Goal: Find specific page/section: Find specific page/section

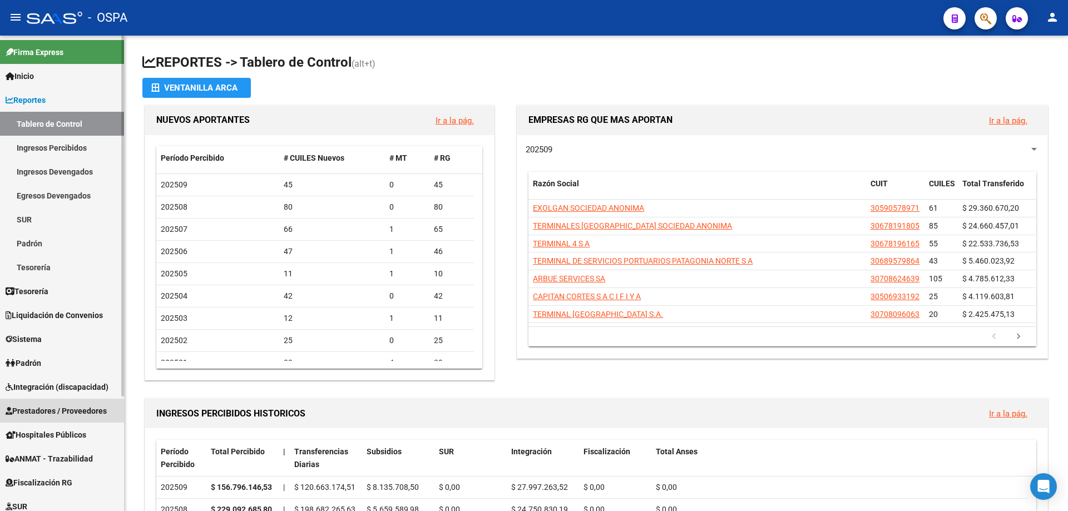
click at [44, 410] on span "Prestadores / Proveedores" at bounding box center [56, 411] width 101 height 12
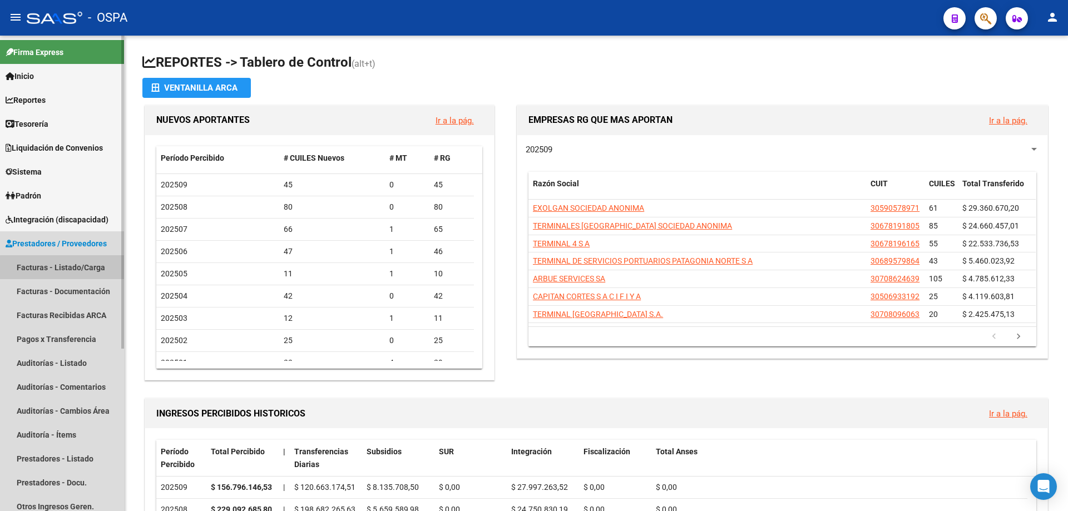
click at [72, 271] on link "Facturas - Listado/Carga" at bounding box center [62, 267] width 124 height 24
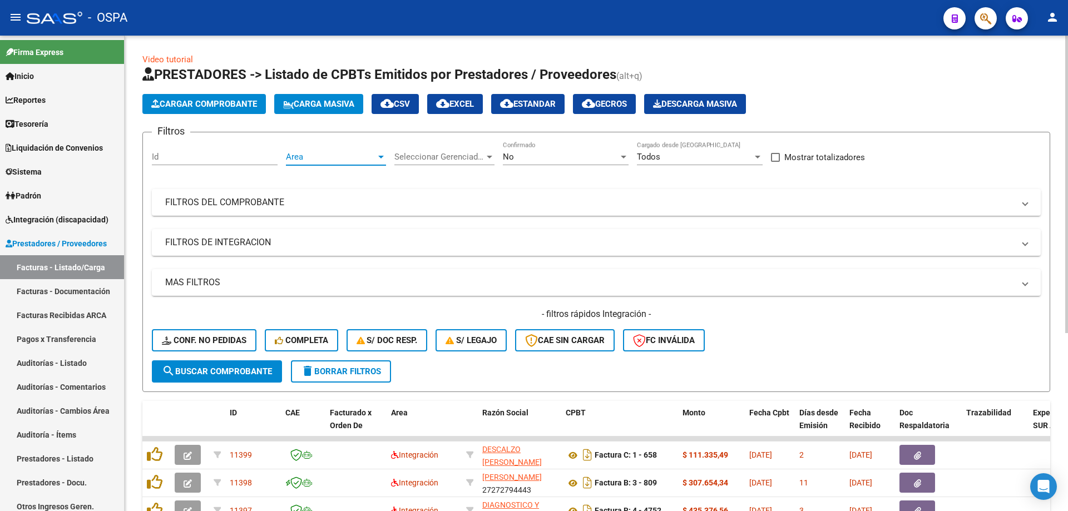
click at [347, 156] on span "Area" at bounding box center [331, 157] width 90 height 10
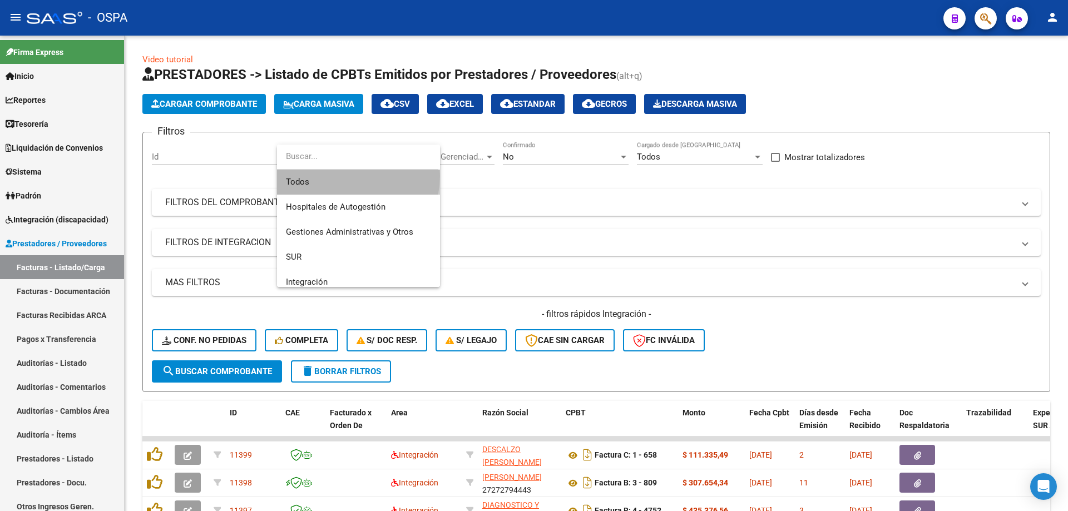
click at [342, 176] on span "Todos" at bounding box center [358, 182] width 145 height 25
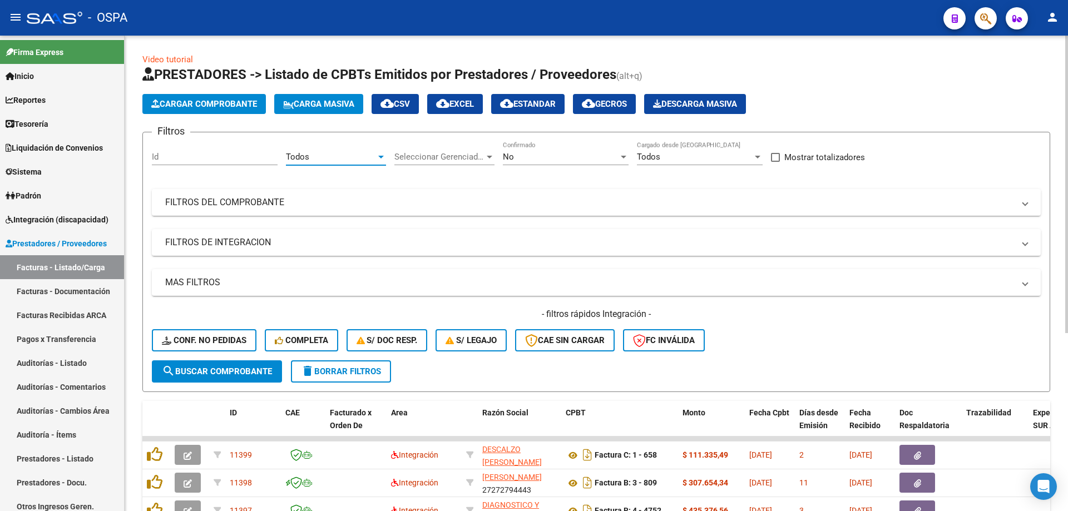
click at [430, 157] on span "Seleccionar Gerenciador" at bounding box center [439, 157] width 90 height 10
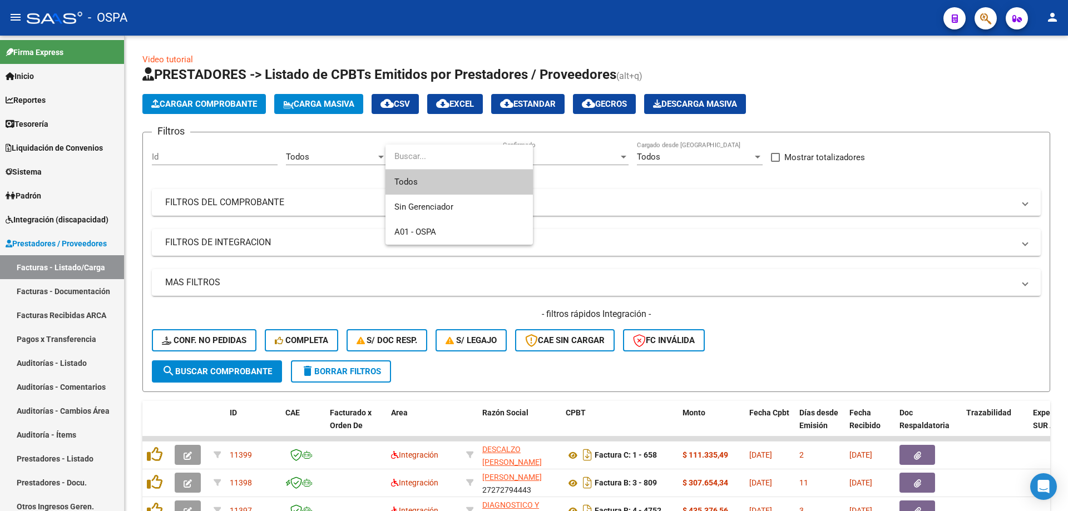
click at [446, 179] on span "Todos" at bounding box center [459, 182] width 130 height 25
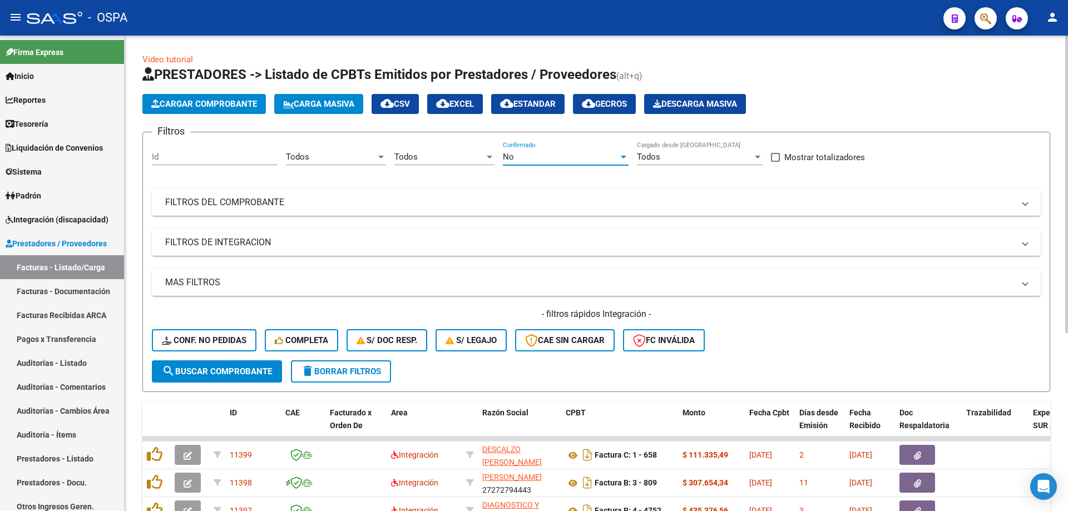
click at [547, 156] on div "No" at bounding box center [561, 157] width 116 height 10
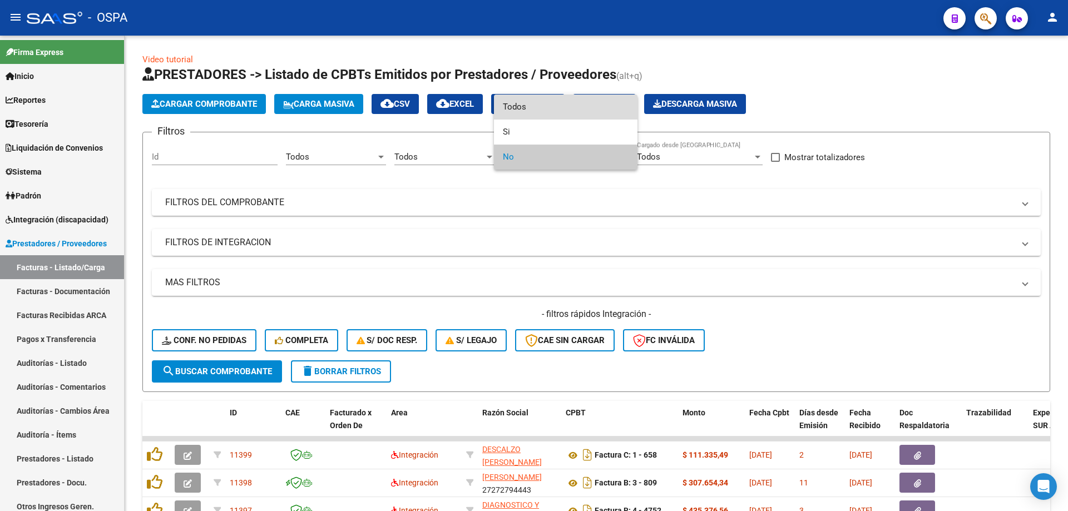
click at [549, 107] on span "Todos" at bounding box center [566, 107] width 126 height 25
